Goal: Task Accomplishment & Management: Use online tool/utility

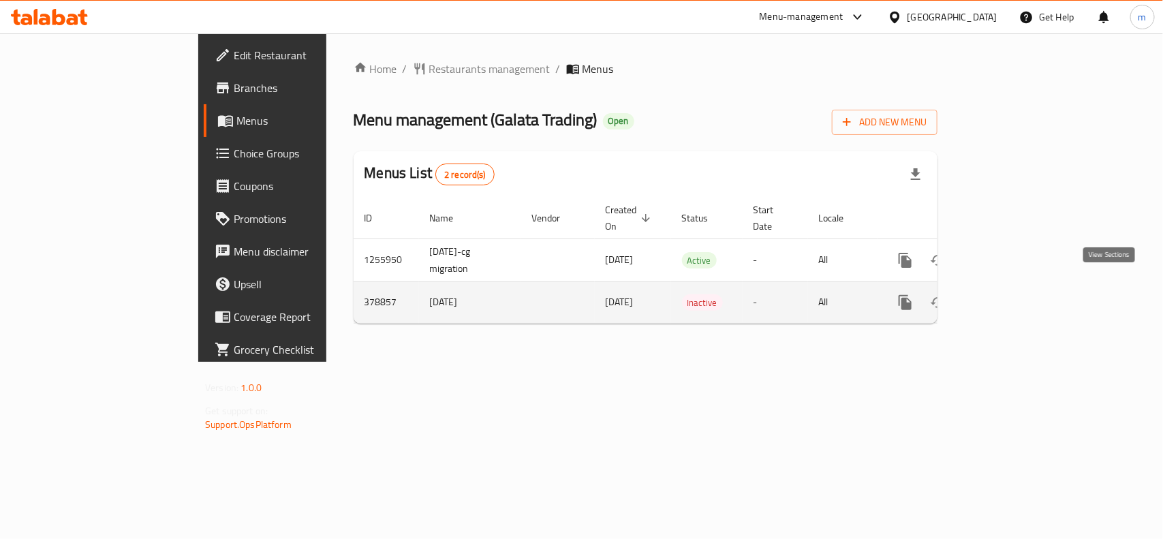
click at [1010, 296] on icon "enhanced table" at bounding box center [1003, 302] width 12 height 12
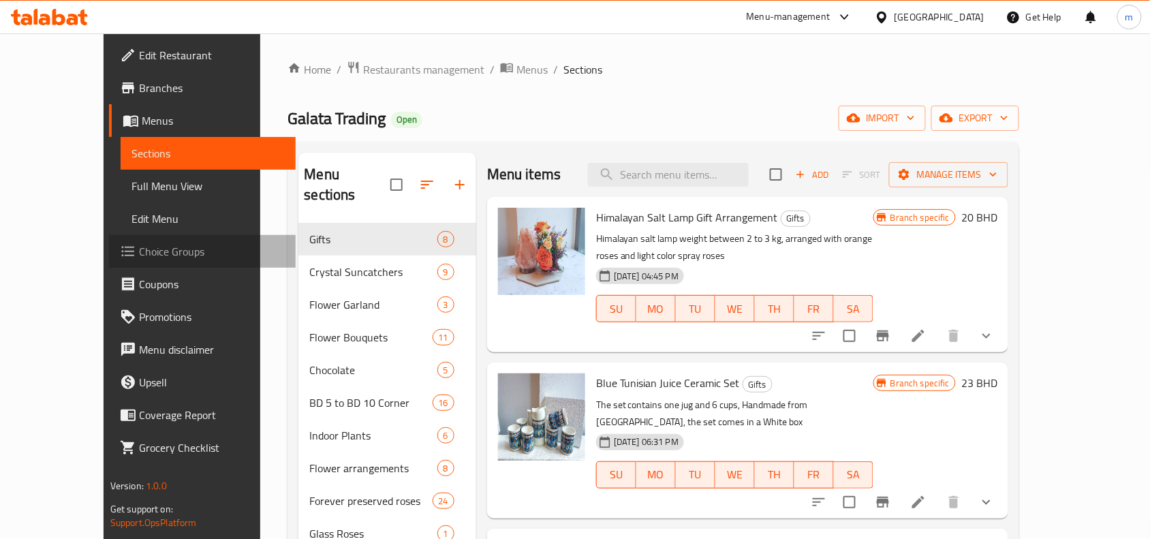
click at [139, 259] on span "Choice Groups" at bounding box center [212, 251] width 146 height 16
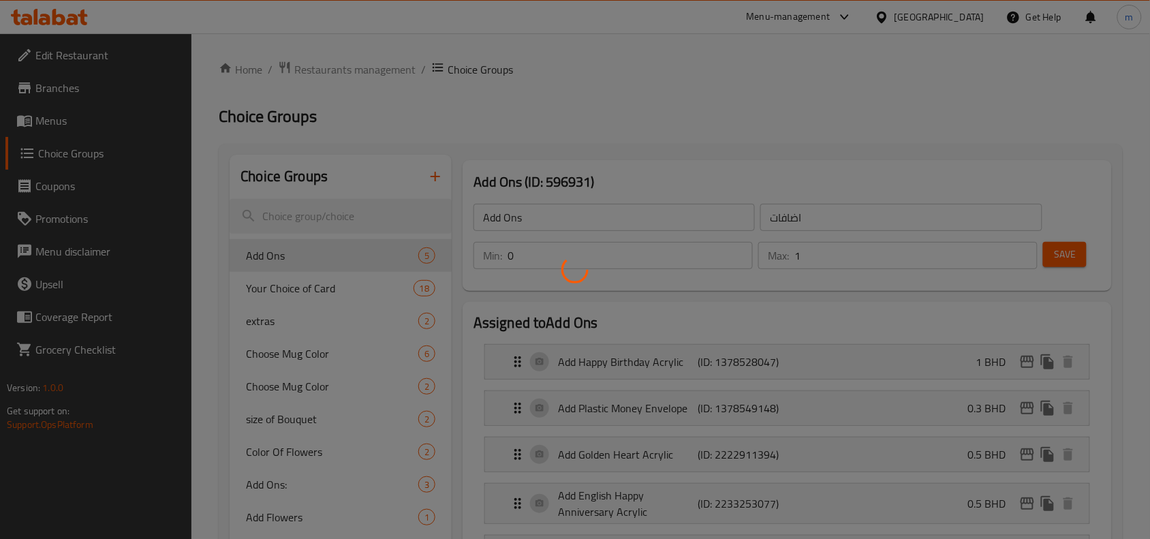
click at [326, 212] on div at bounding box center [575, 269] width 1150 height 539
click at [305, 213] on div at bounding box center [575, 269] width 1150 height 539
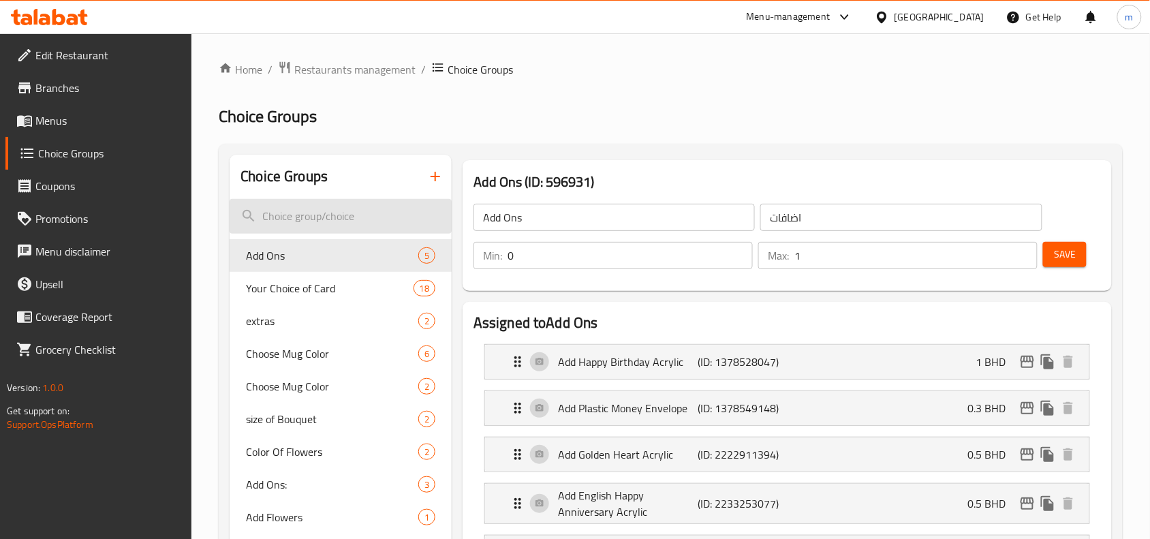
click at [315, 219] on input "search" at bounding box center [341, 216] width 222 height 35
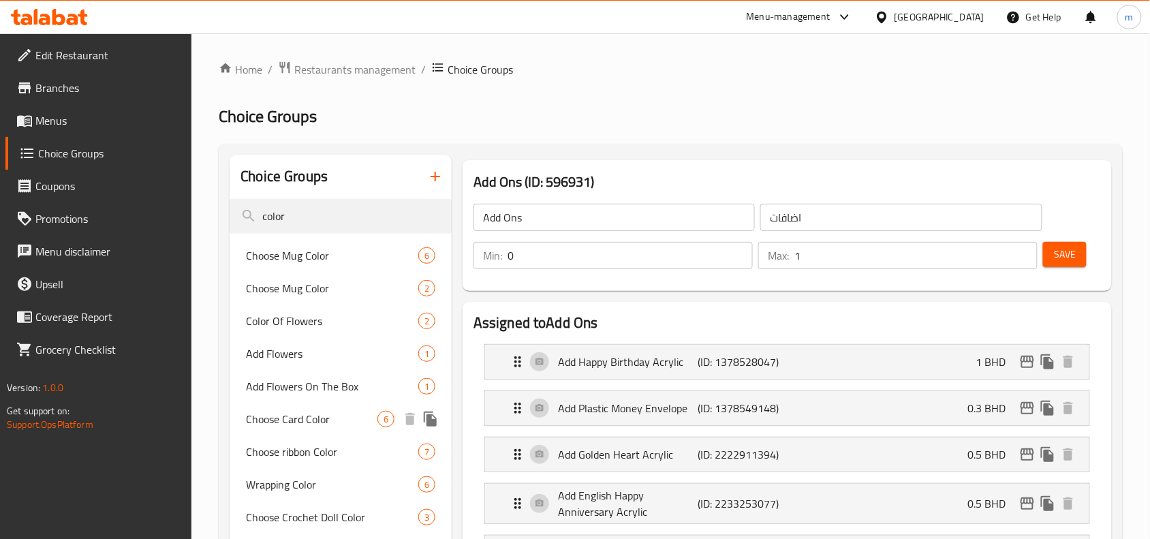
scroll to position [85, 0]
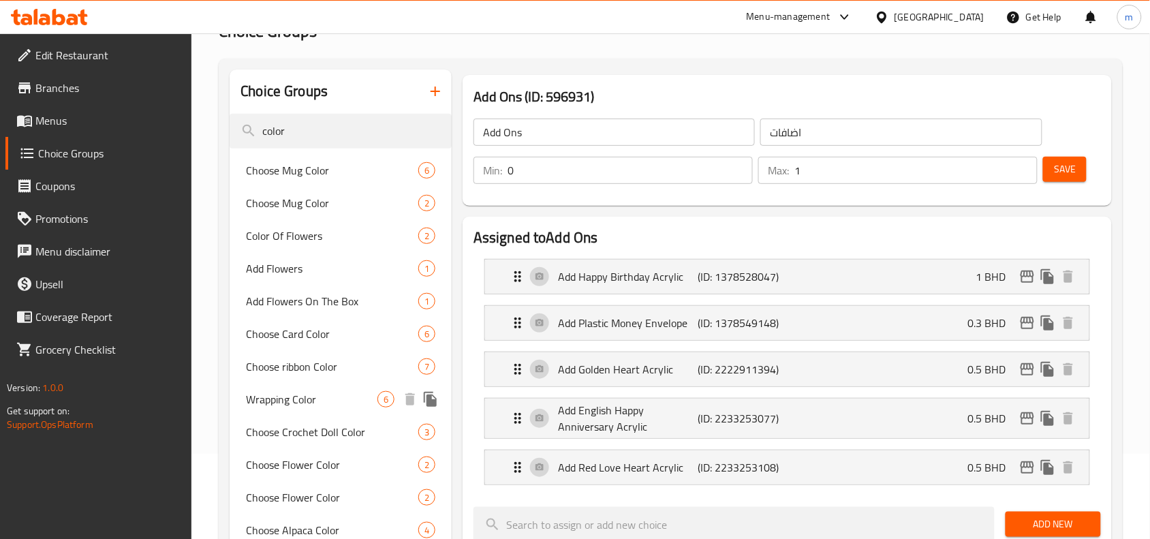
type input "color"
click at [309, 400] on span "Wrapping Color" at bounding box center [311, 399] width 131 height 16
type input "Wrapping Color"
type input "لون التغليف"
type input "1"
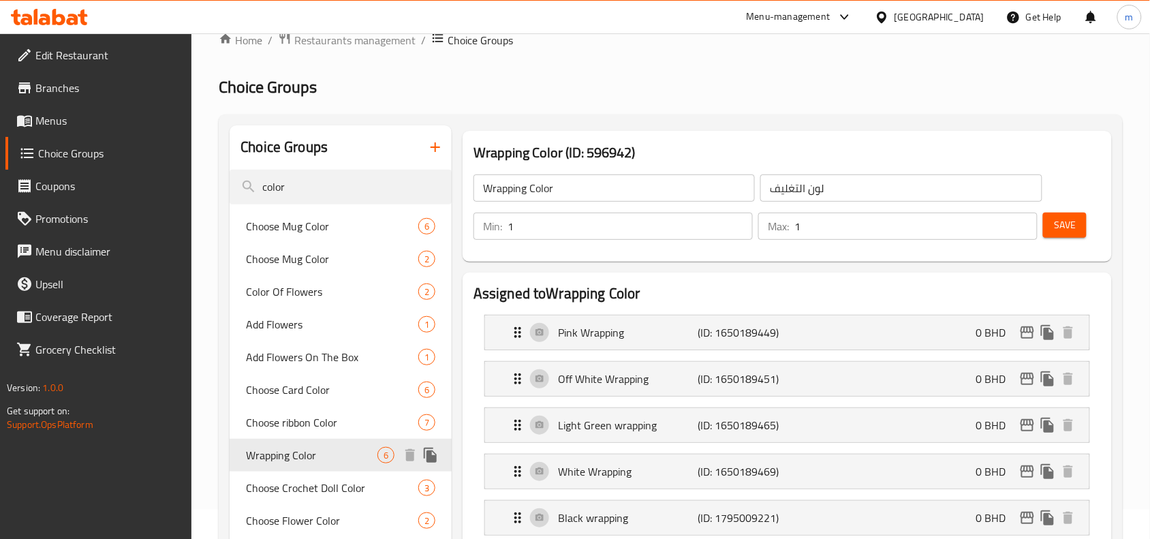
scroll to position [0, 0]
